Goal: Task Accomplishment & Management: Manage account settings

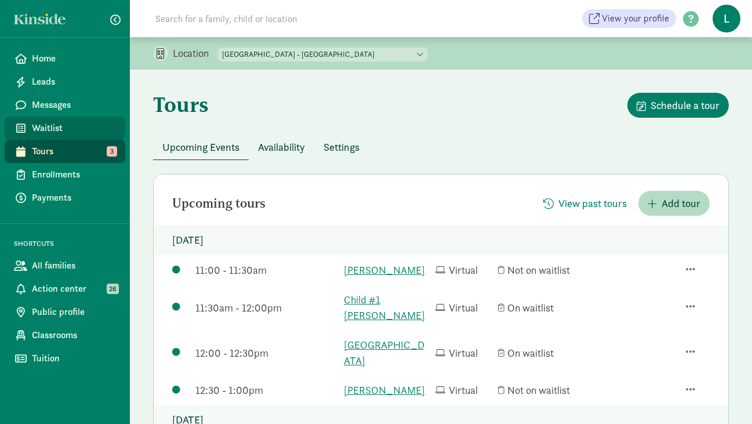
click at [53, 130] on span "Waitlist" at bounding box center [74, 128] width 84 height 14
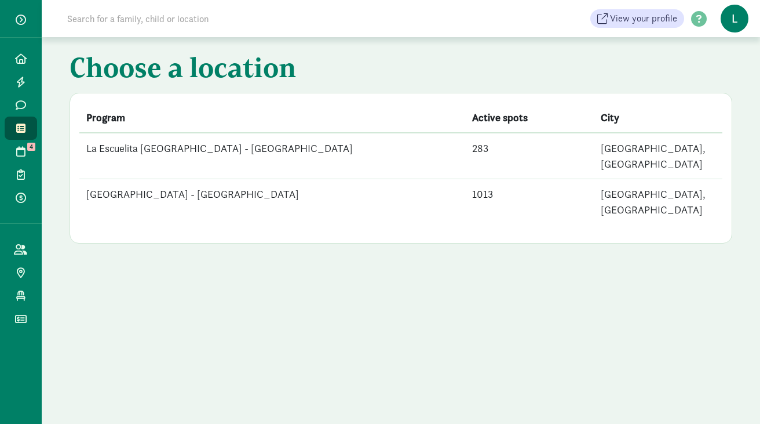
click at [247, 179] on td "[GEOGRAPHIC_DATA] - [GEOGRAPHIC_DATA]" at bounding box center [272, 202] width 386 height 46
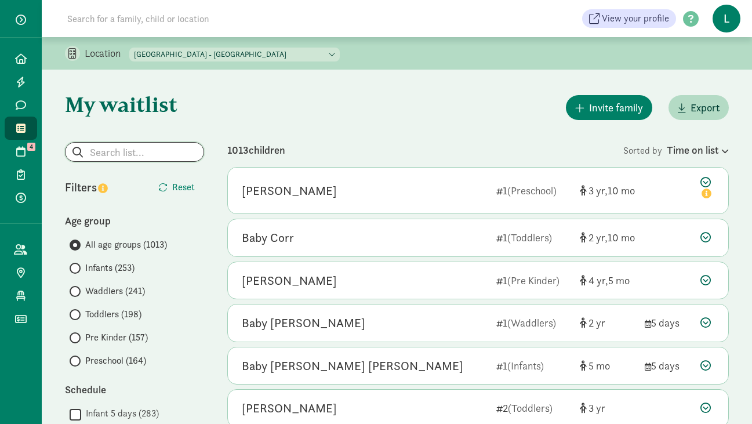
click at [133, 154] on input "search" at bounding box center [134, 152] width 138 height 19
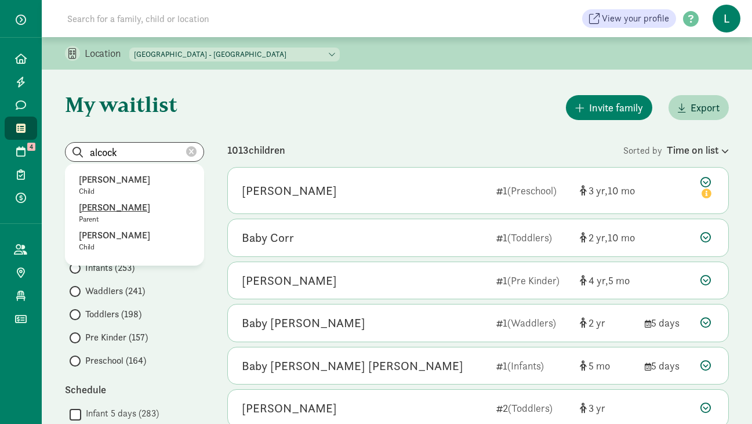
click at [107, 207] on p "Jeffrey Alcock" at bounding box center [134, 208] width 111 height 14
type input "Jeffrey Alcock"
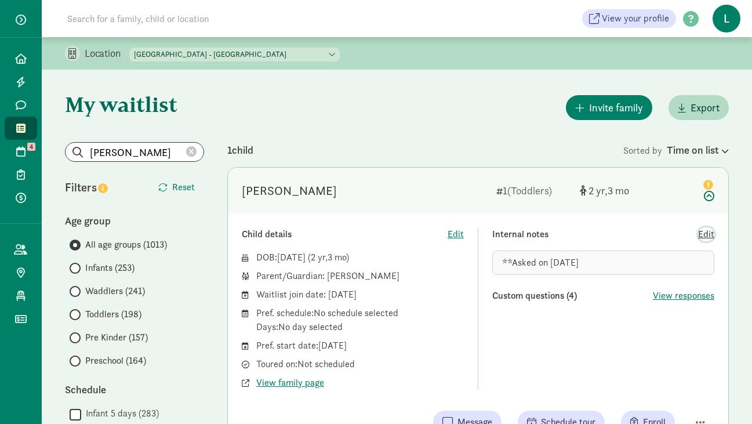
click at [707, 231] on span "Edit" at bounding box center [706, 234] width 16 height 14
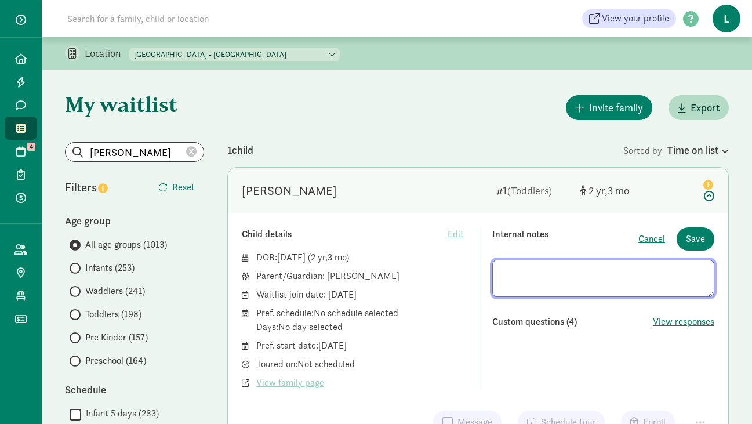
drag, startPoint x: 599, startPoint y: 270, endPoint x: 334, endPoint y: 267, distance: 264.9
click at [336, 268] on div "Child details Edit DOB: May 5, 2023 ( 2 3 ) Parent/Guardian: Jeffrey Alcock Wai…" at bounding box center [478, 308] width 472 height 162
type textarea "**Asked on 8/18/25 - Very interested SY 26-27. I said #8."
click at [690, 242] on span "Save" at bounding box center [695, 239] width 19 height 14
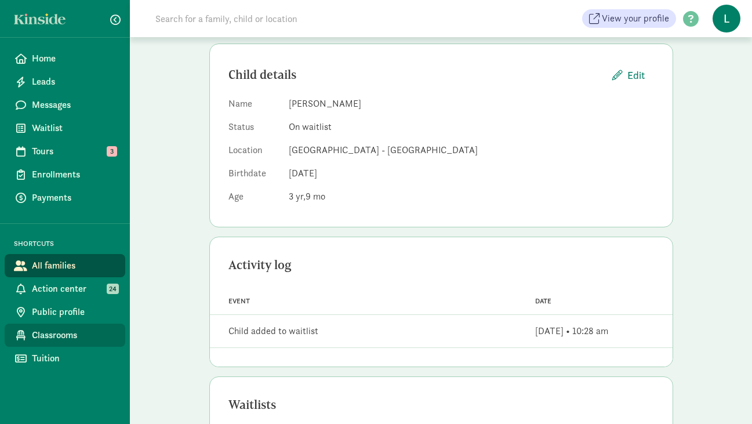
scroll to position [198, 0]
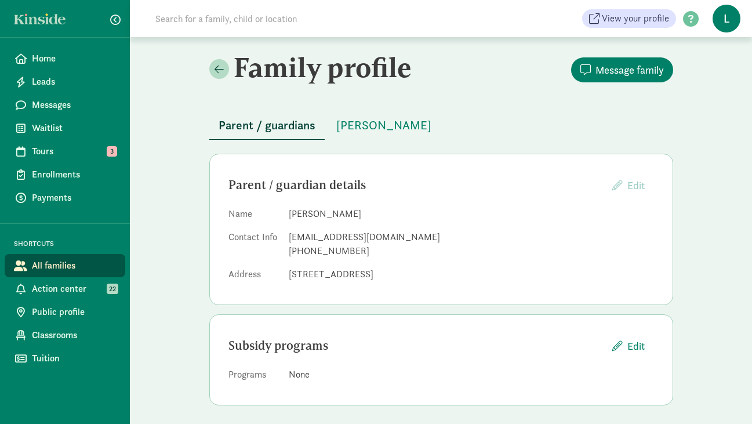
scroll to position [4, 0]
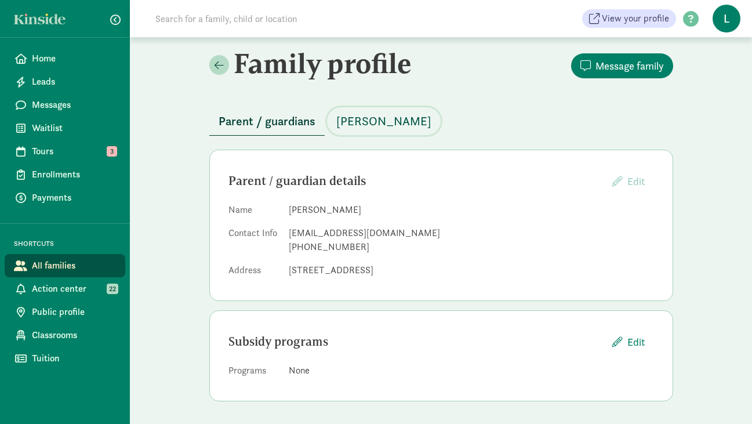
click at [370, 119] on span "Maceo Quintana" at bounding box center [383, 121] width 95 height 19
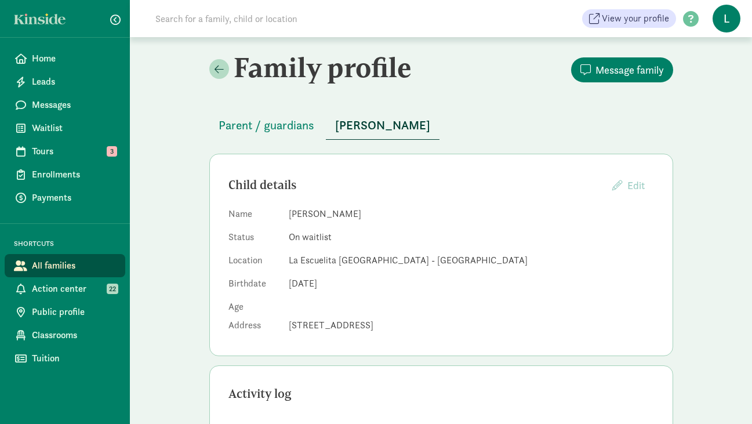
click at [211, 21] on input at bounding box center [310, 18] width 325 height 23
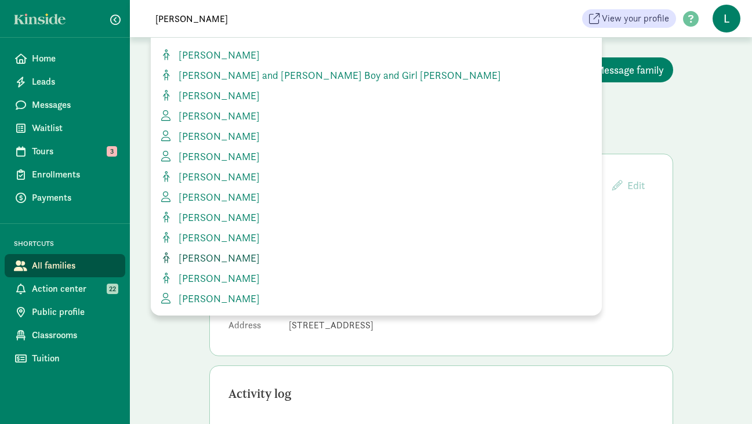
type input "dylan"
click at [202, 255] on span "[PERSON_NAME]" at bounding box center [217, 257] width 86 height 13
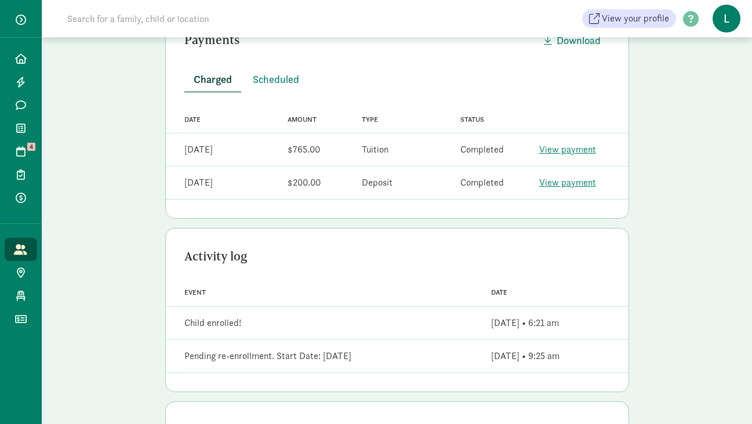
scroll to position [264, 0]
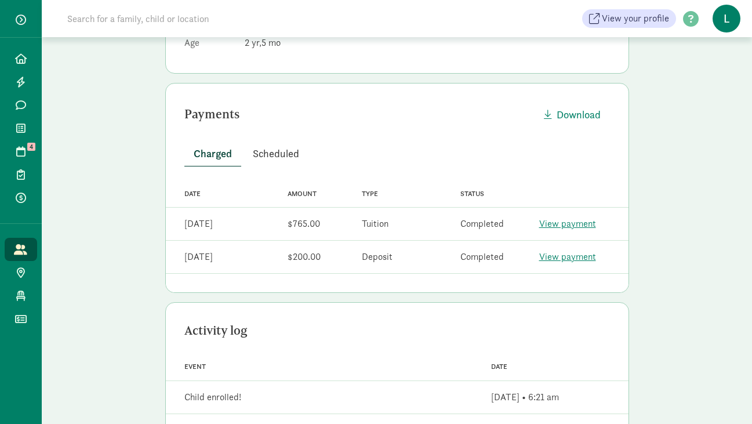
click at [269, 154] on span "Scheduled" at bounding box center [276, 153] width 46 height 16
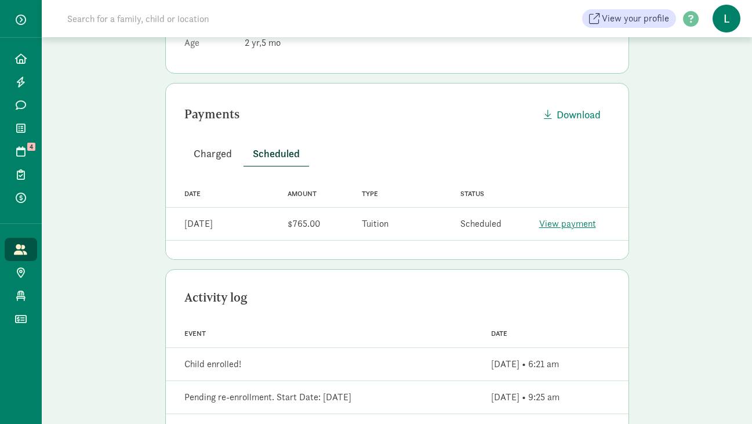
click at [211, 155] on span "Charged" at bounding box center [213, 153] width 38 height 16
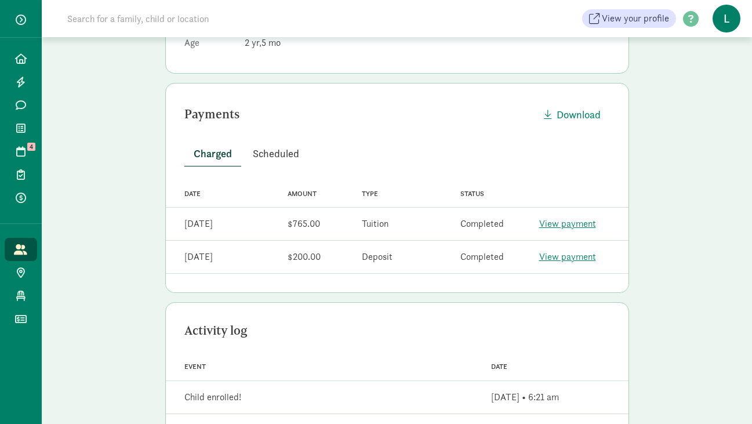
click at [269, 159] on span "Scheduled" at bounding box center [276, 153] width 46 height 16
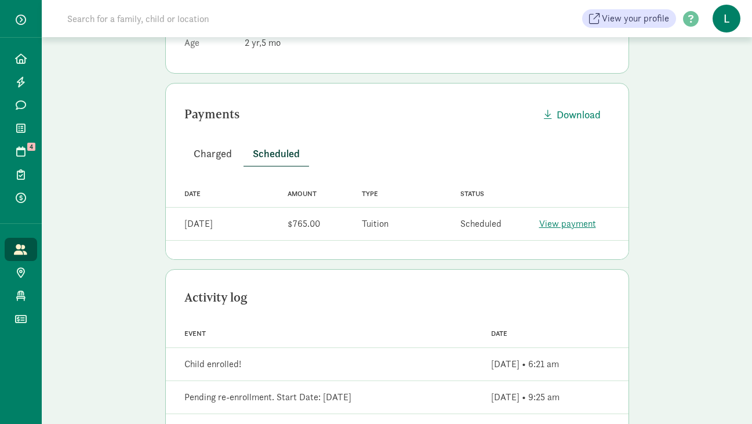
click at [216, 148] on span "Charged" at bounding box center [213, 153] width 38 height 16
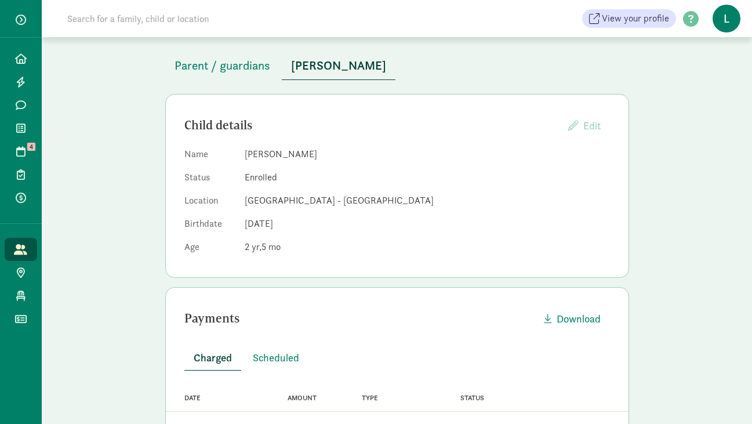
scroll to position [0, 0]
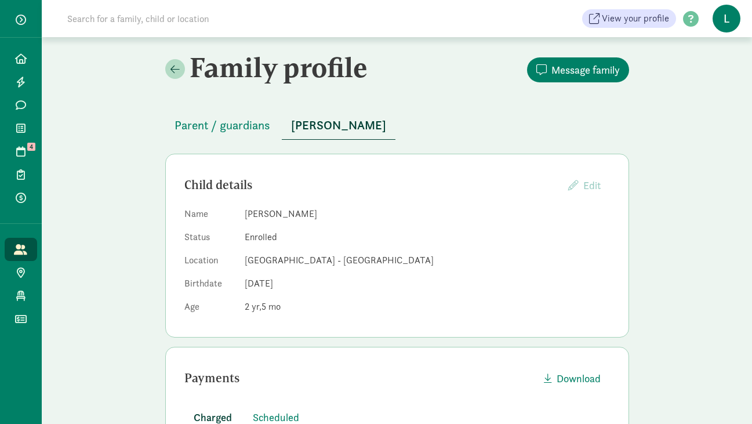
click at [219, 21] on input at bounding box center [222, 18] width 325 height 23
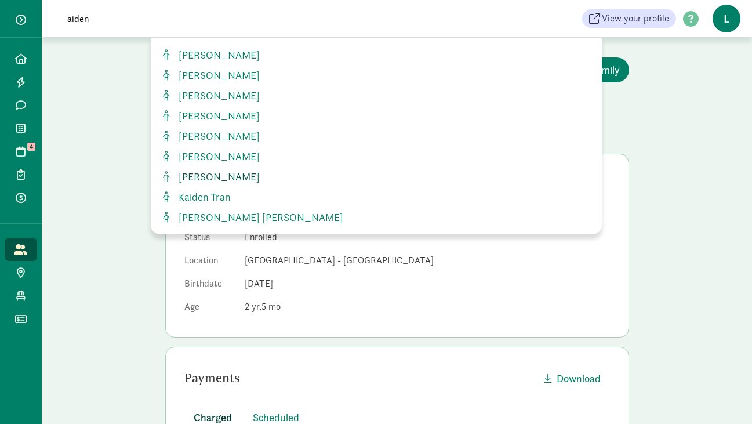
type input "aiden"
click at [221, 177] on span "[PERSON_NAME]" at bounding box center [217, 176] width 86 height 13
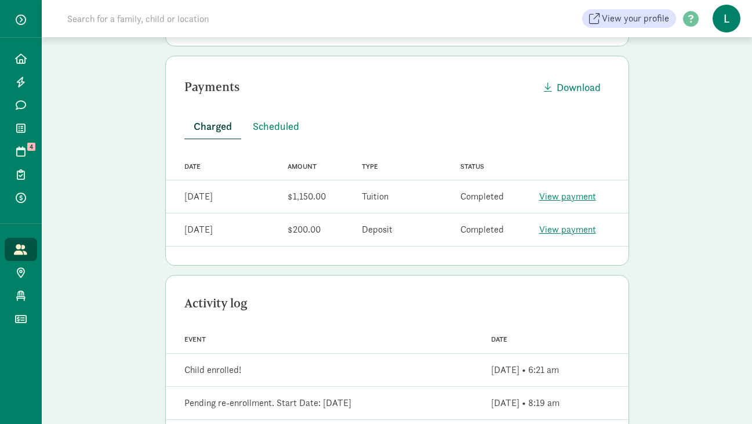
scroll to position [292, 0]
click at [286, 130] on span "Scheduled" at bounding box center [276, 126] width 46 height 16
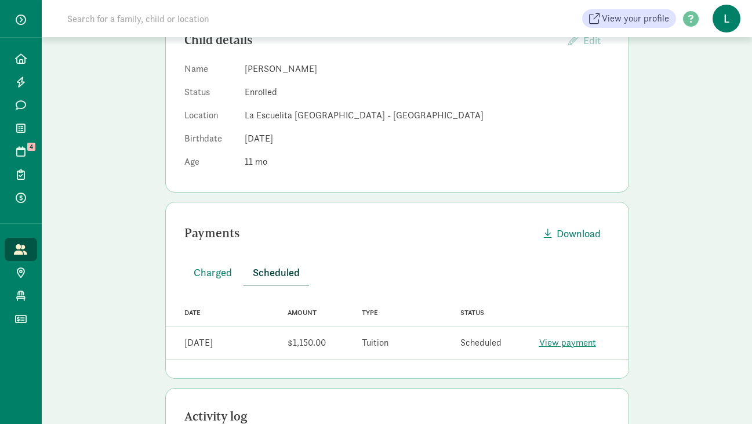
scroll to position [0, 0]
